Goal: Go to known website: Access a specific website the user already knows

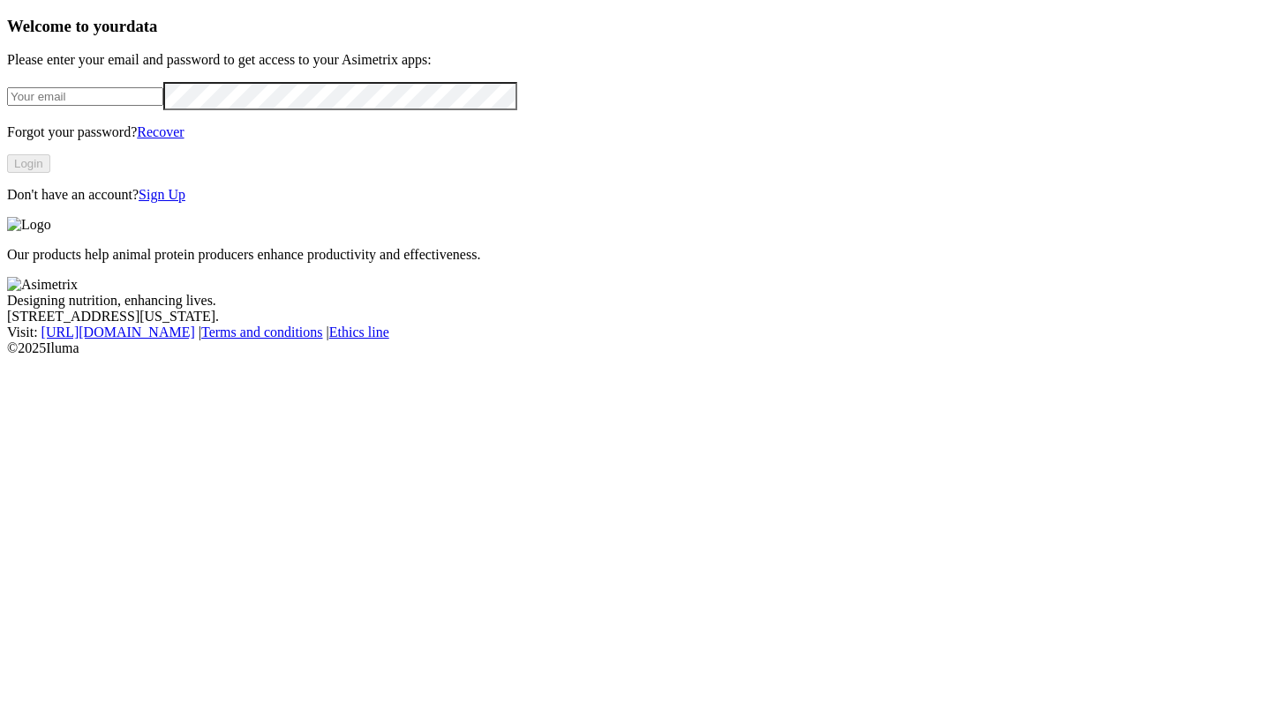
type input "[PERSON_NAME][EMAIL_ADDRESS][DOMAIN_NAME]"
click at [50, 173] on button "Login" at bounding box center [28, 163] width 43 height 19
